Goal: Find specific page/section: Find specific page/section

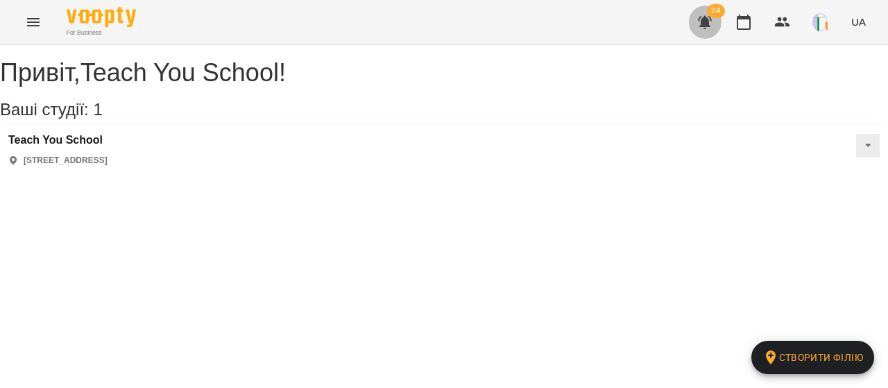
click at [703, 26] on icon "button" at bounding box center [705, 22] width 14 height 13
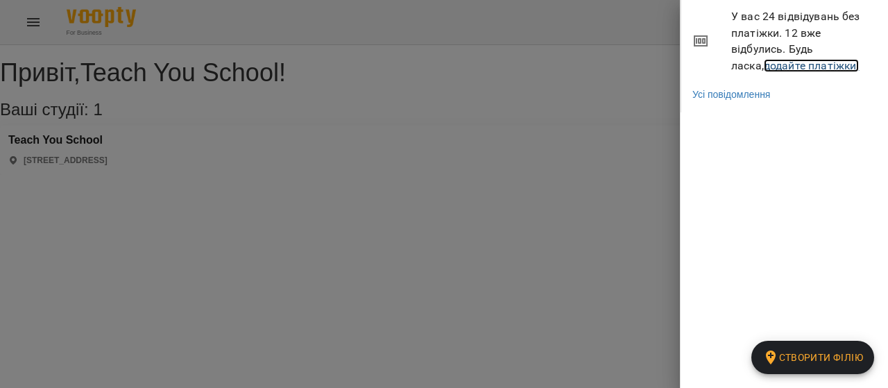
click at [764, 66] on link "додайте платіжки!" at bounding box center [812, 65] width 96 height 13
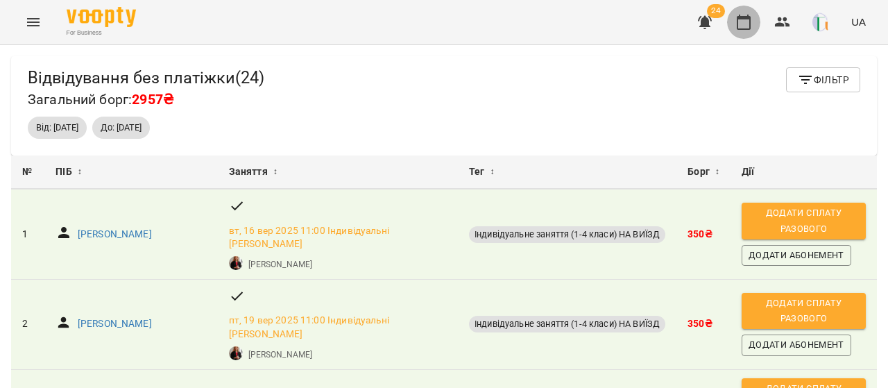
click at [758, 23] on button "button" at bounding box center [743, 22] width 33 height 33
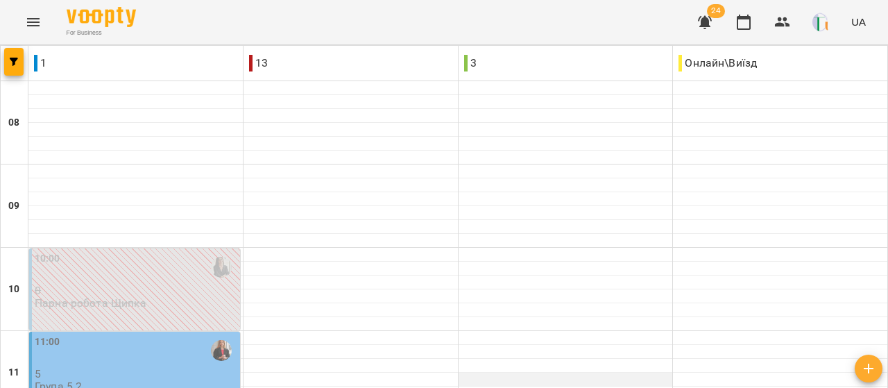
scroll to position [487, 0]
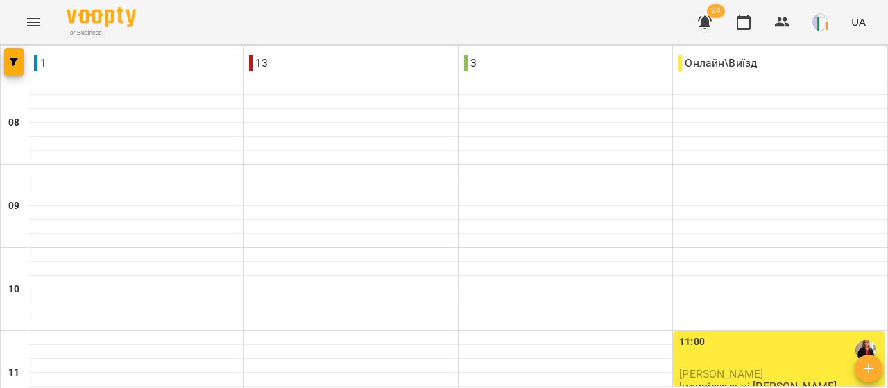
scroll to position [826, 0]
